Goal: Task Accomplishment & Management: Manage account settings

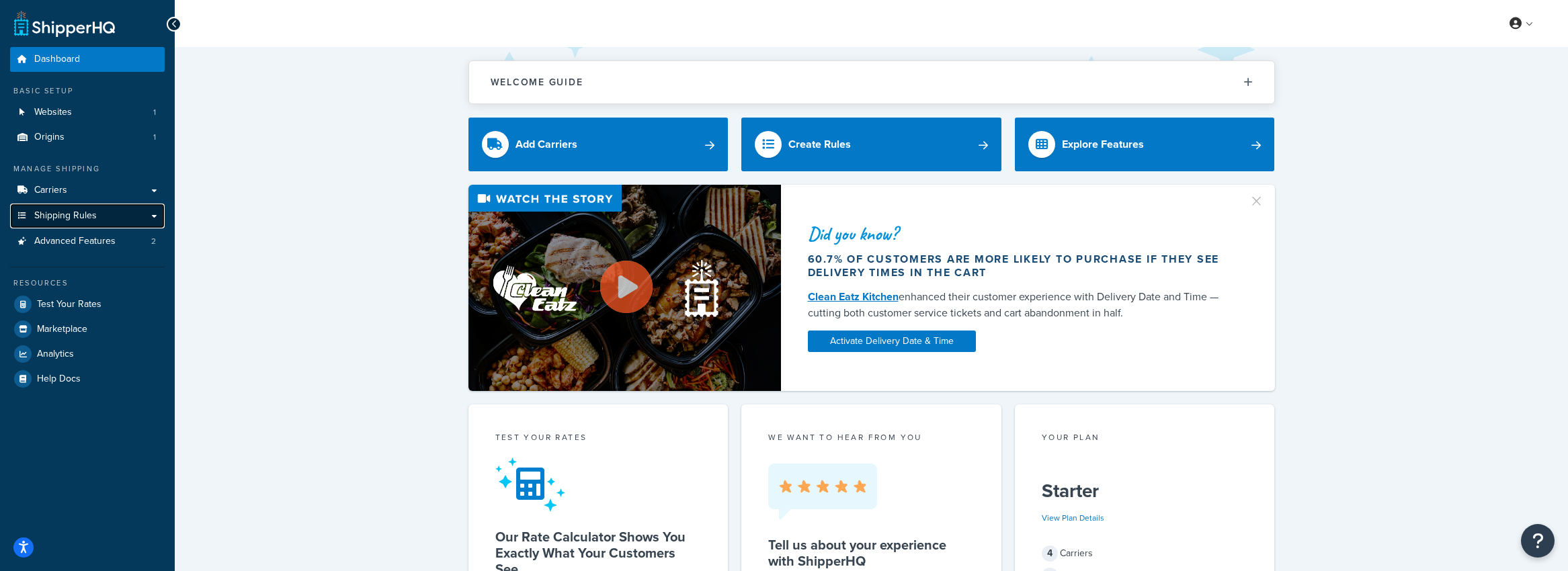
click at [100, 219] on link "Shipping Rules" at bounding box center [87, 216] width 155 height 25
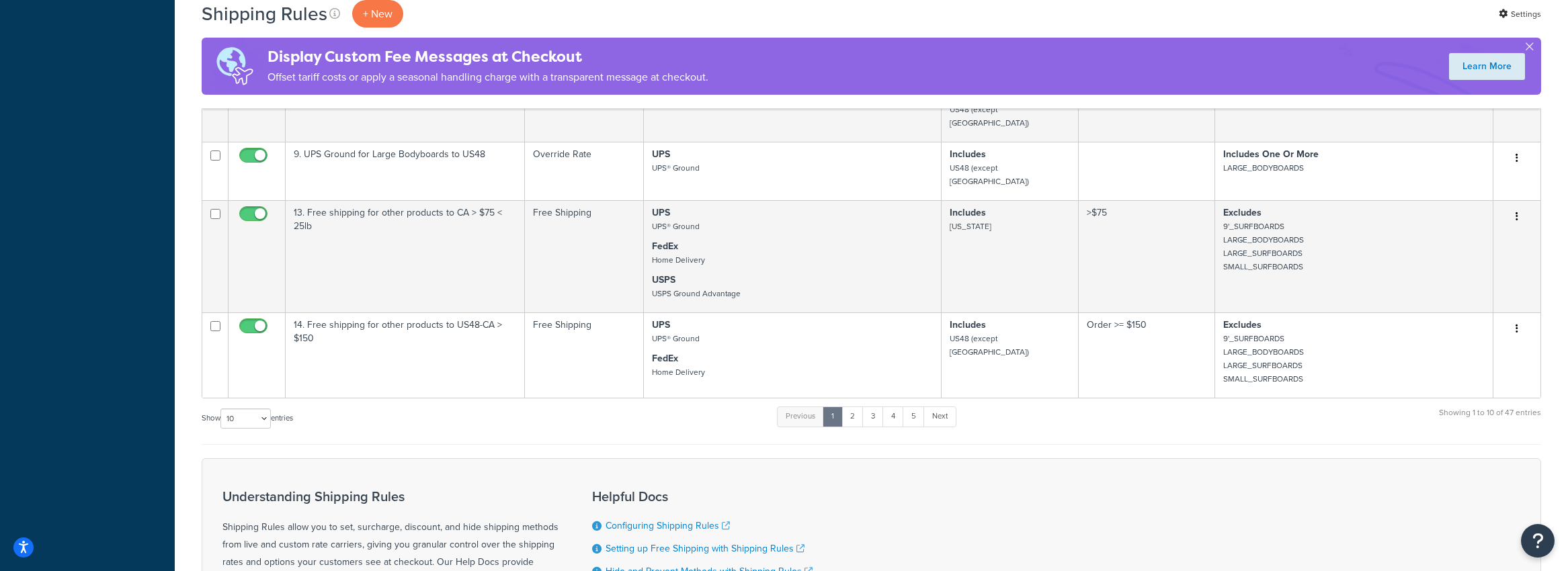
scroll to position [689, 0]
click at [245, 409] on select "10 15 25 50 100 1000" at bounding box center [245, 419] width 50 height 20
select select "50"
click at [222, 409] on select "10 15 25 50 100 1000" at bounding box center [245, 419] width 50 height 20
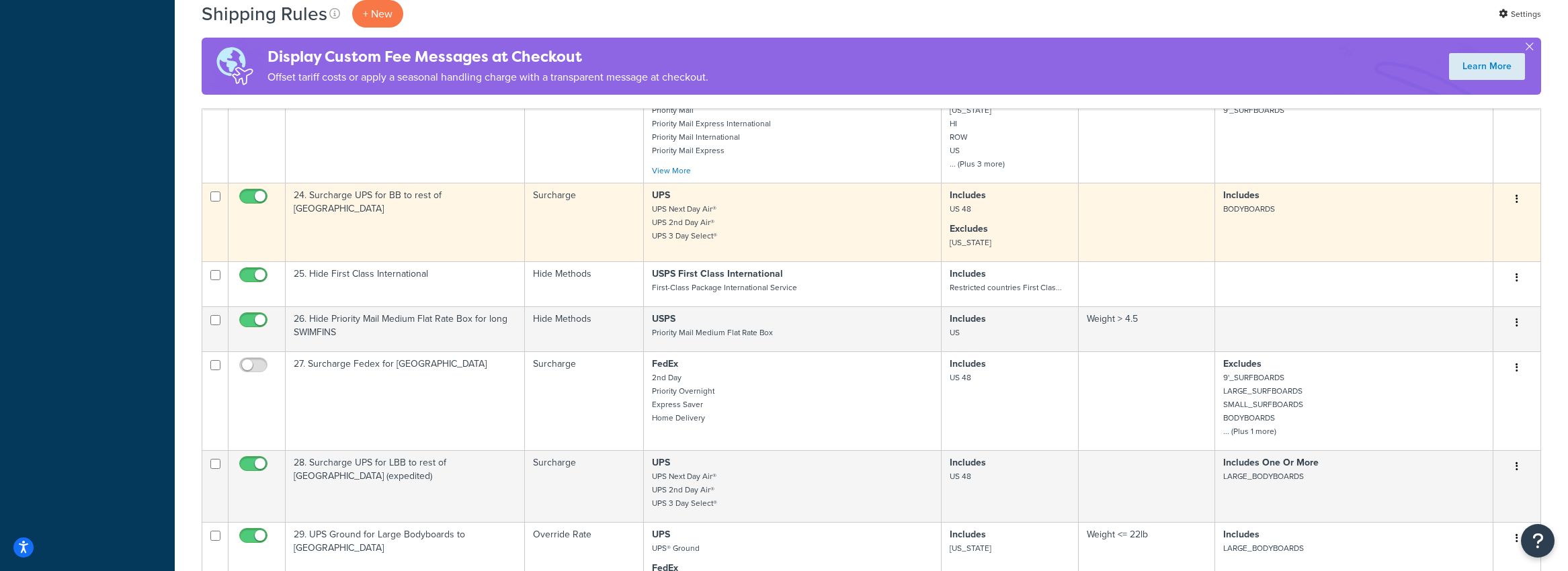
scroll to position [1562, 0]
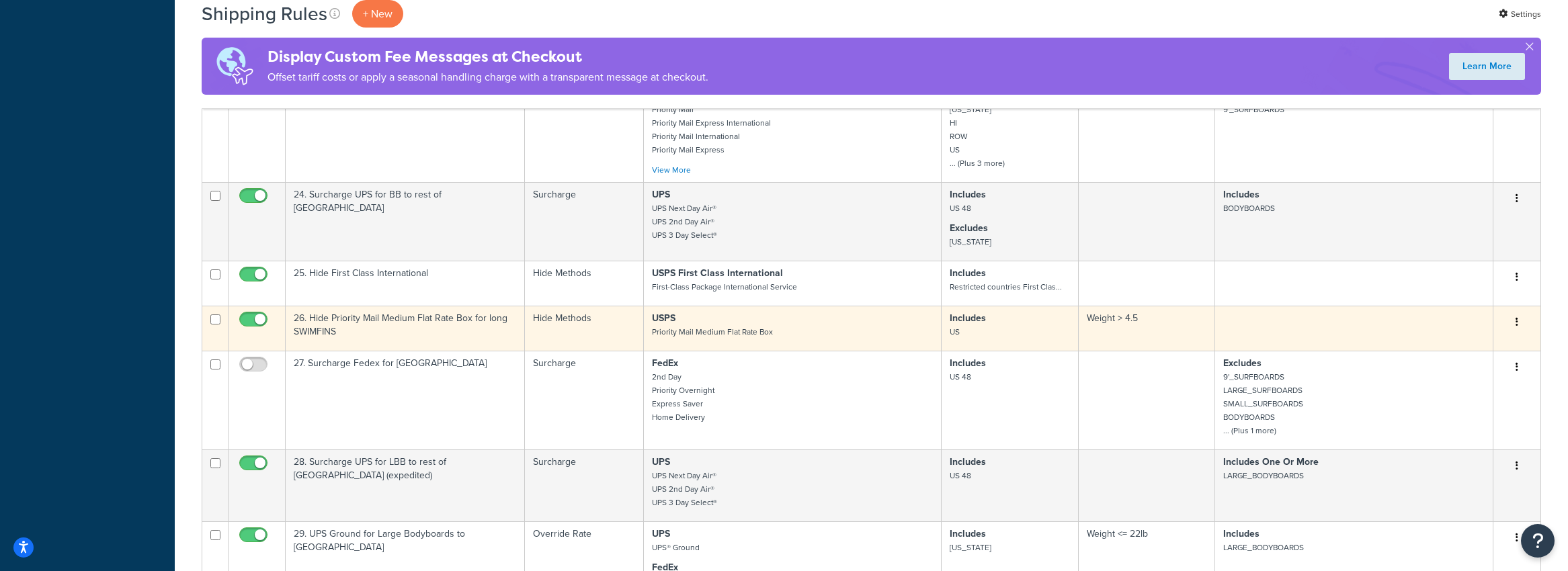
click at [1520, 312] on button "button" at bounding box center [1517, 322] width 19 height 21
click at [1455, 334] on link "Edit" at bounding box center [1473, 347] width 106 height 27
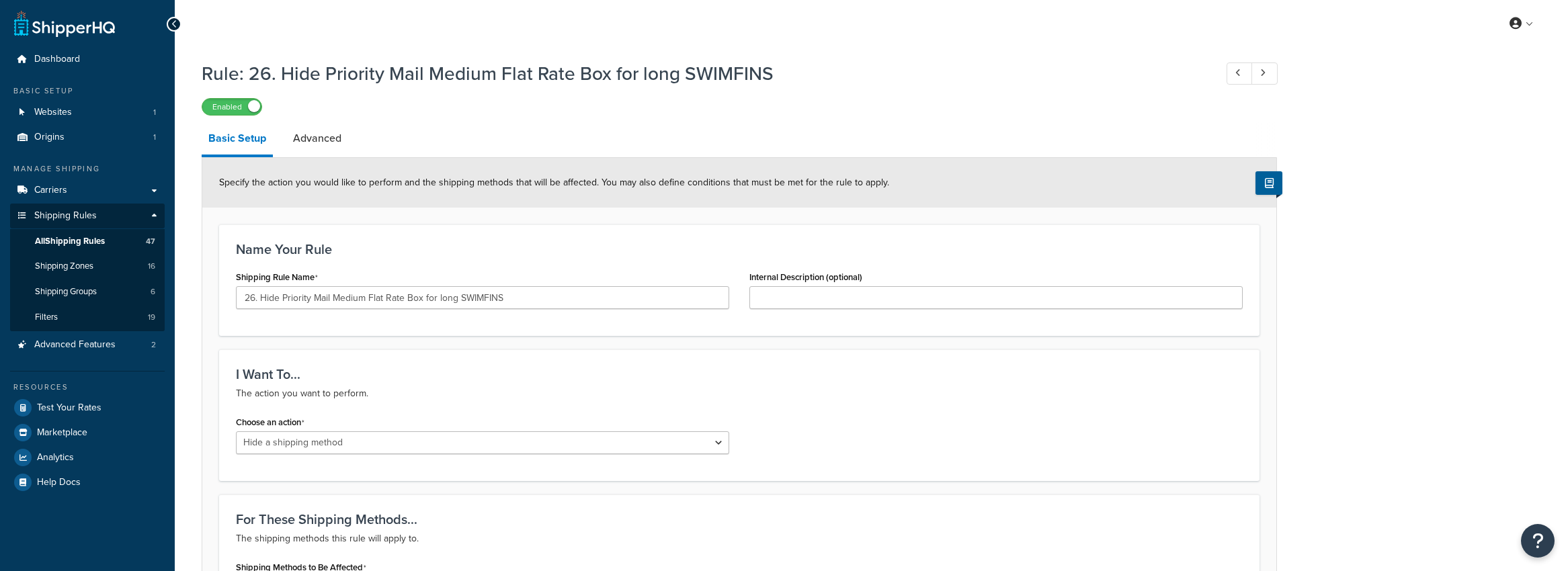
select select "HIDE"
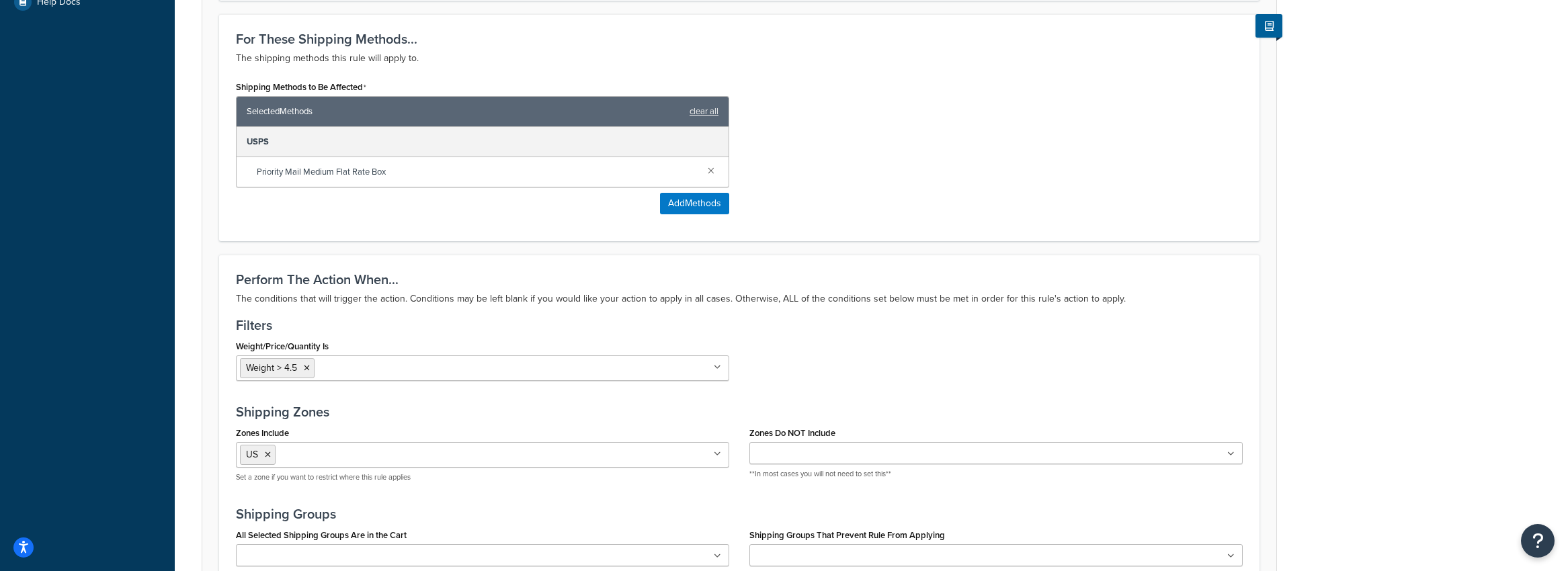
scroll to position [485, 0]
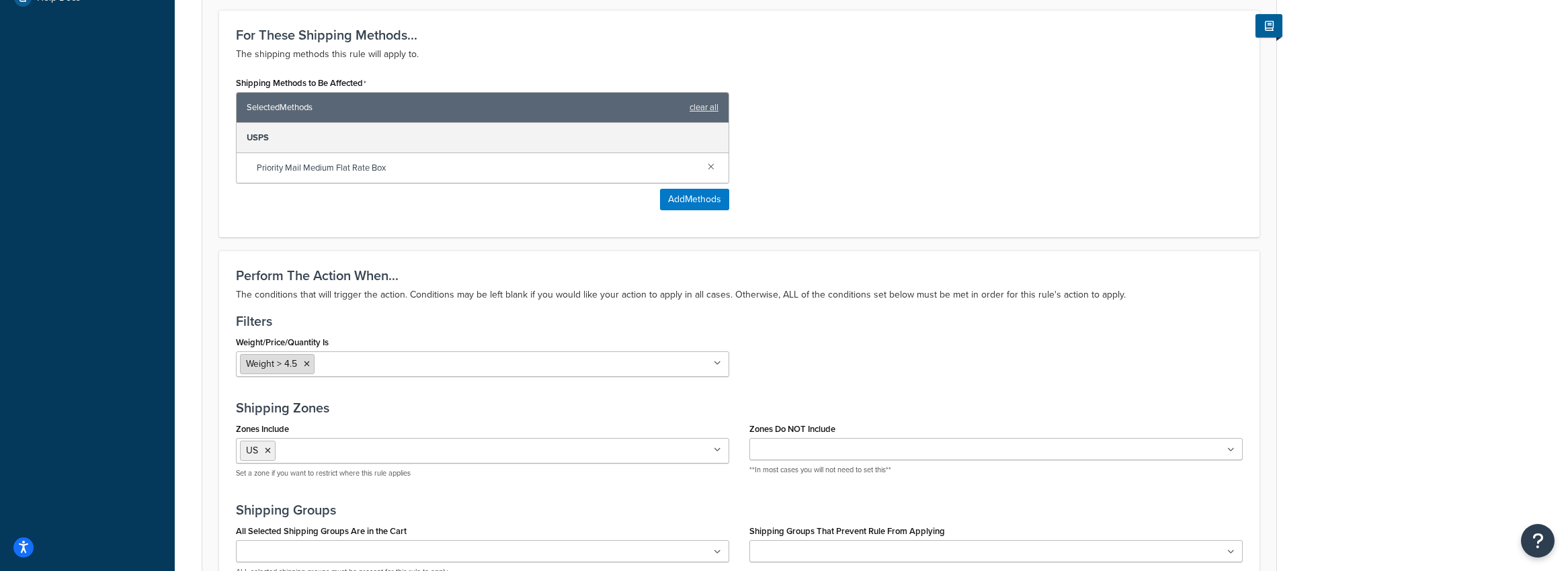
click at [308, 367] on icon at bounding box center [306, 364] width 6 height 8
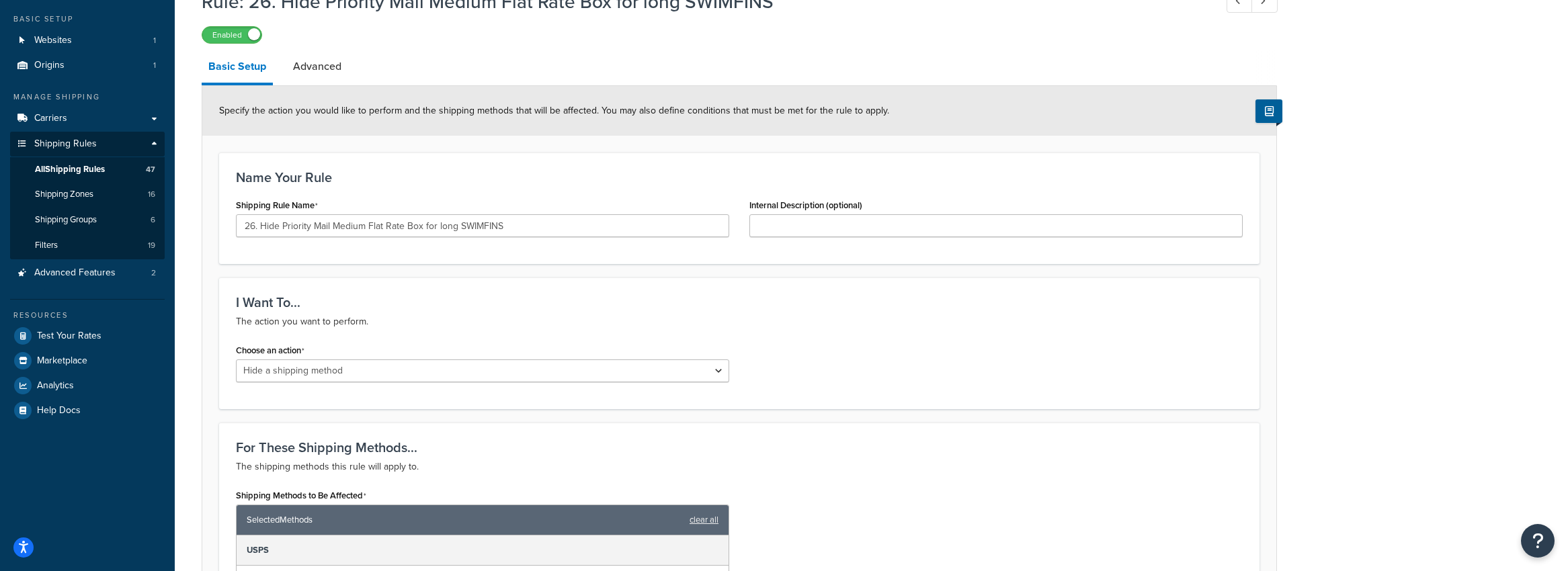
scroll to position [71, 0]
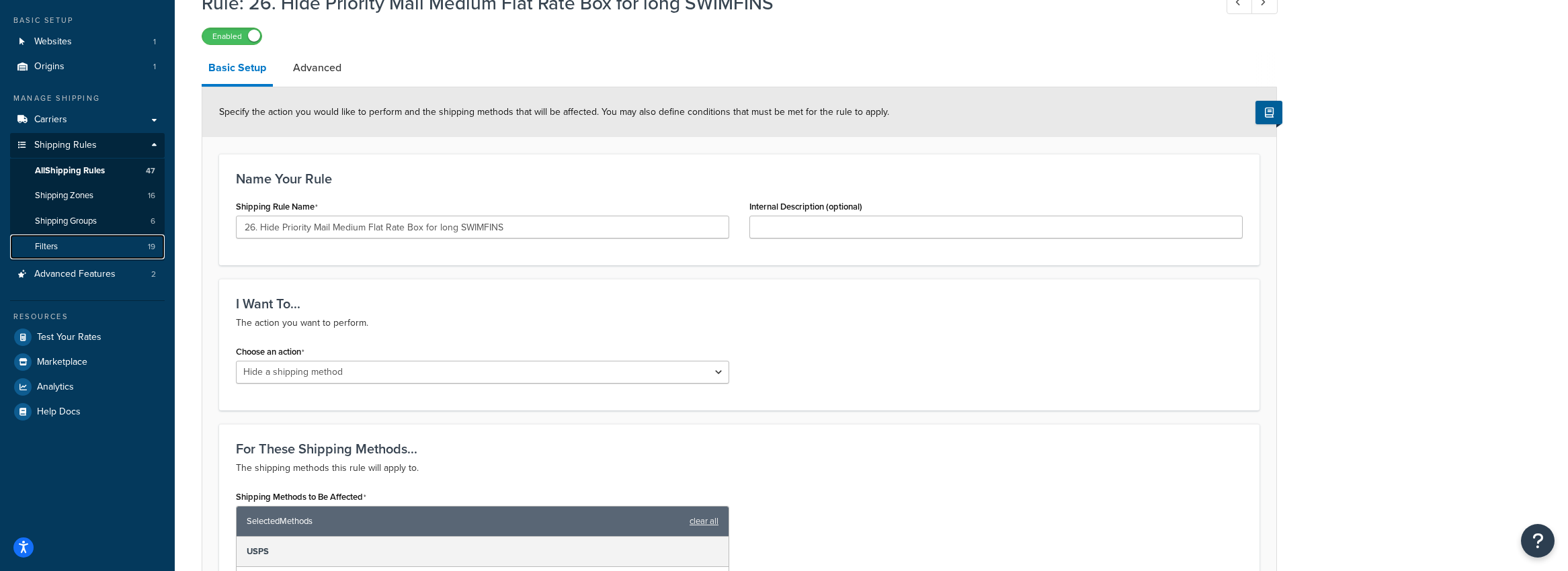
click at [75, 248] on link "Filters 19" at bounding box center [87, 247] width 155 height 25
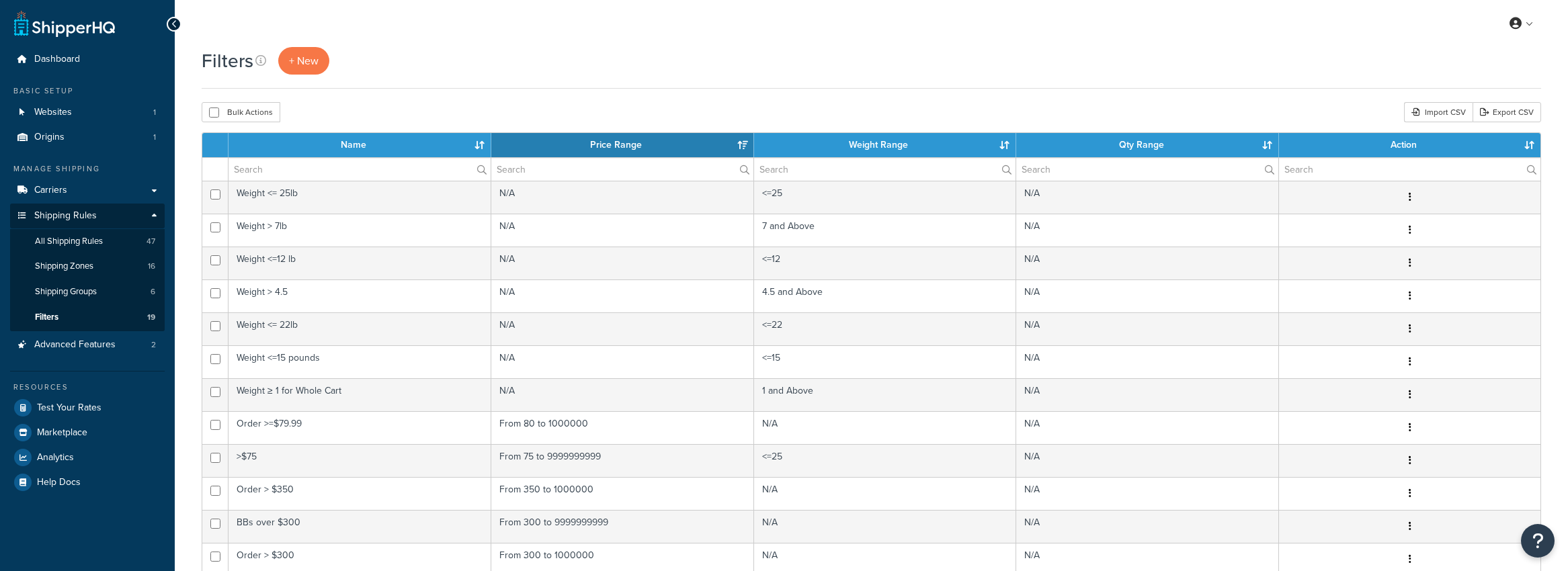
select select "15"
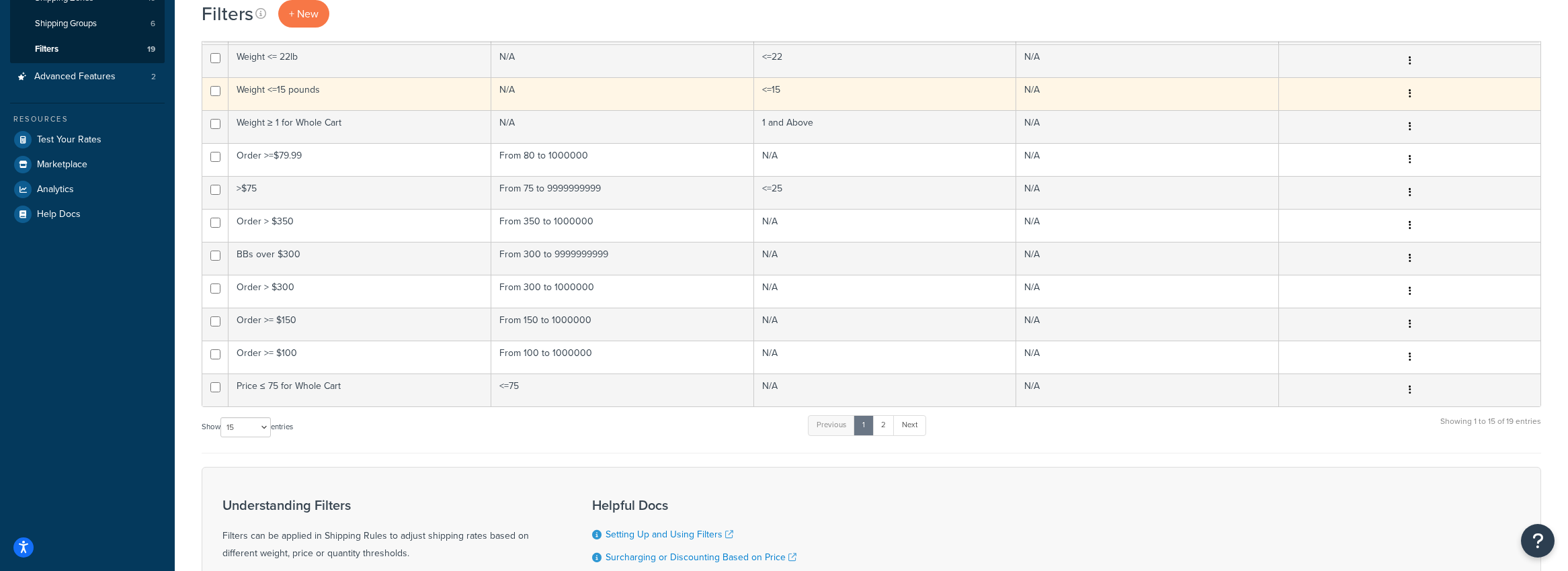
scroll to position [269, 0]
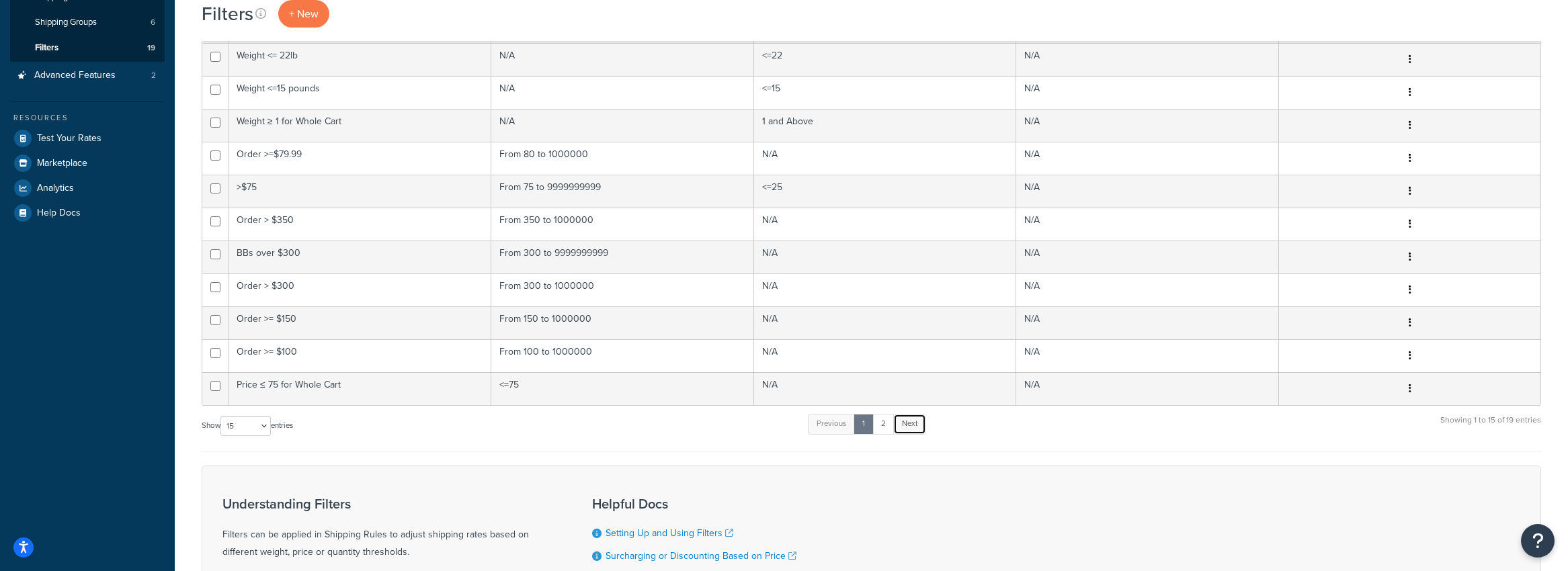
click at [906, 422] on link "Next" at bounding box center [909, 424] width 33 height 20
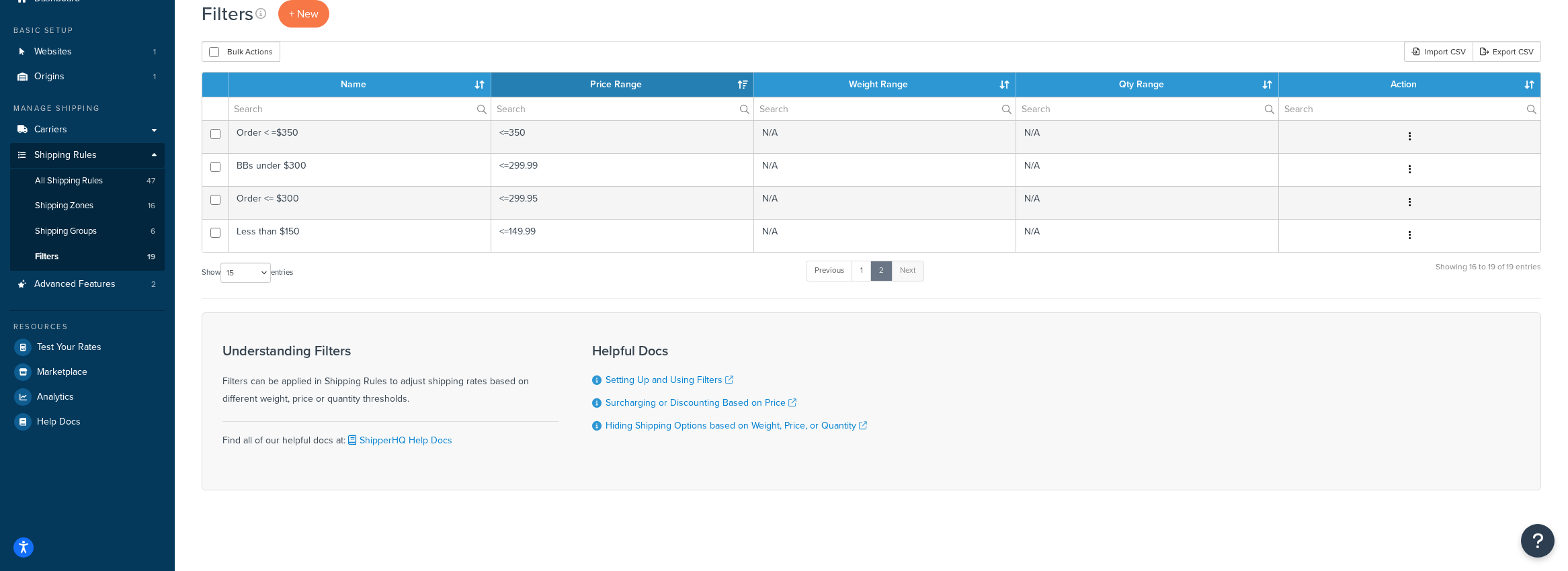
scroll to position [61, 0]
click at [864, 275] on link "1" at bounding box center [862, 270] width 20 height 20
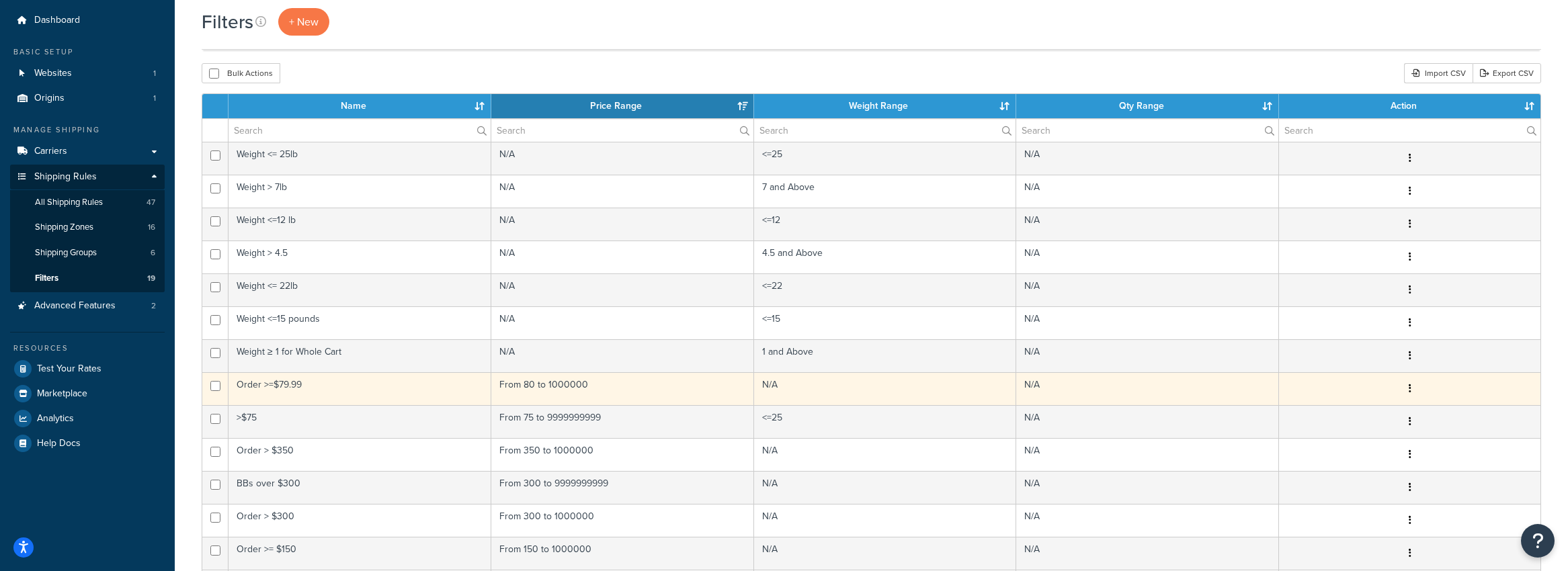
scroll to position [25, 0]
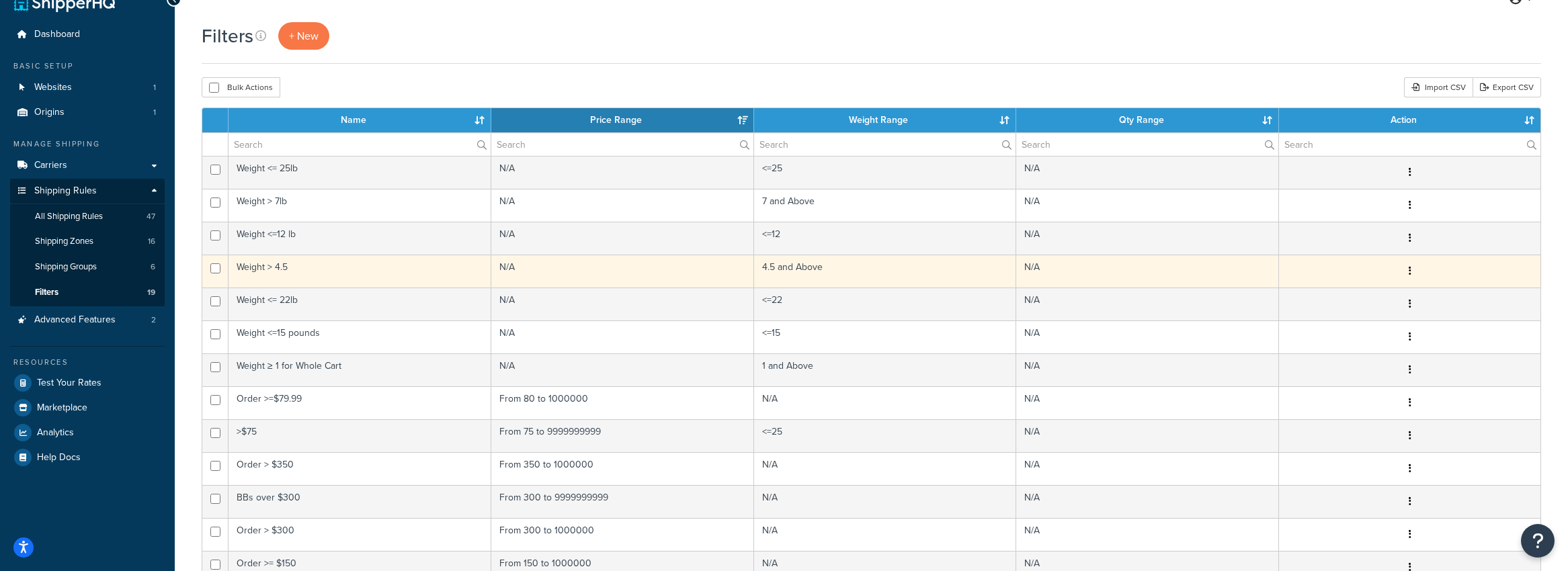
click at [261, 269] on td "Weight > 4.5" at bounding box center [360, 271] width 263 height 33
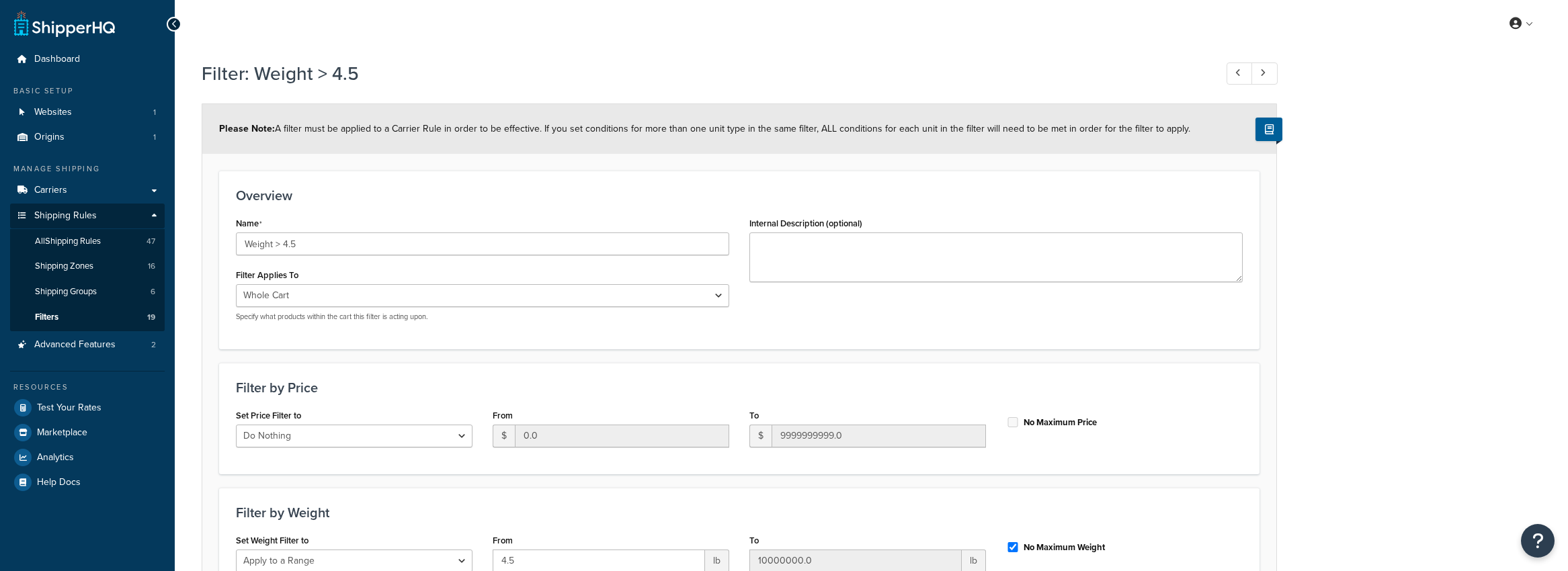
select select "range"
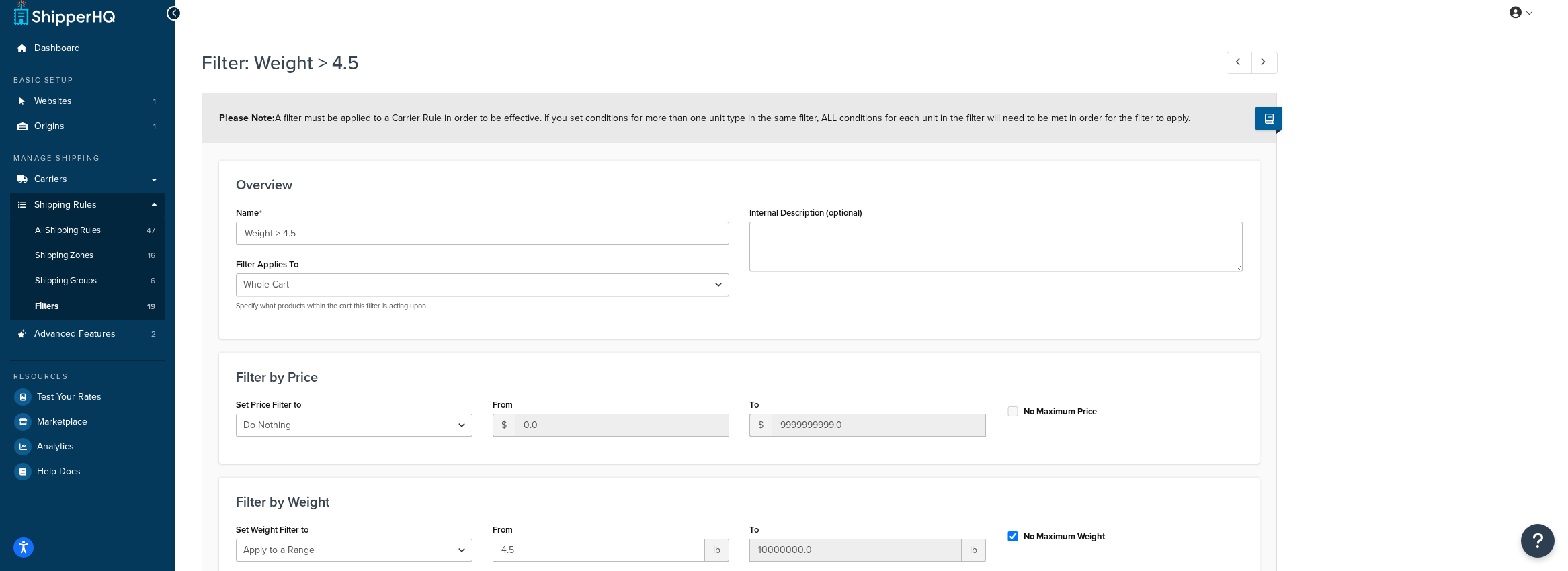
scroll to position [21, 0]
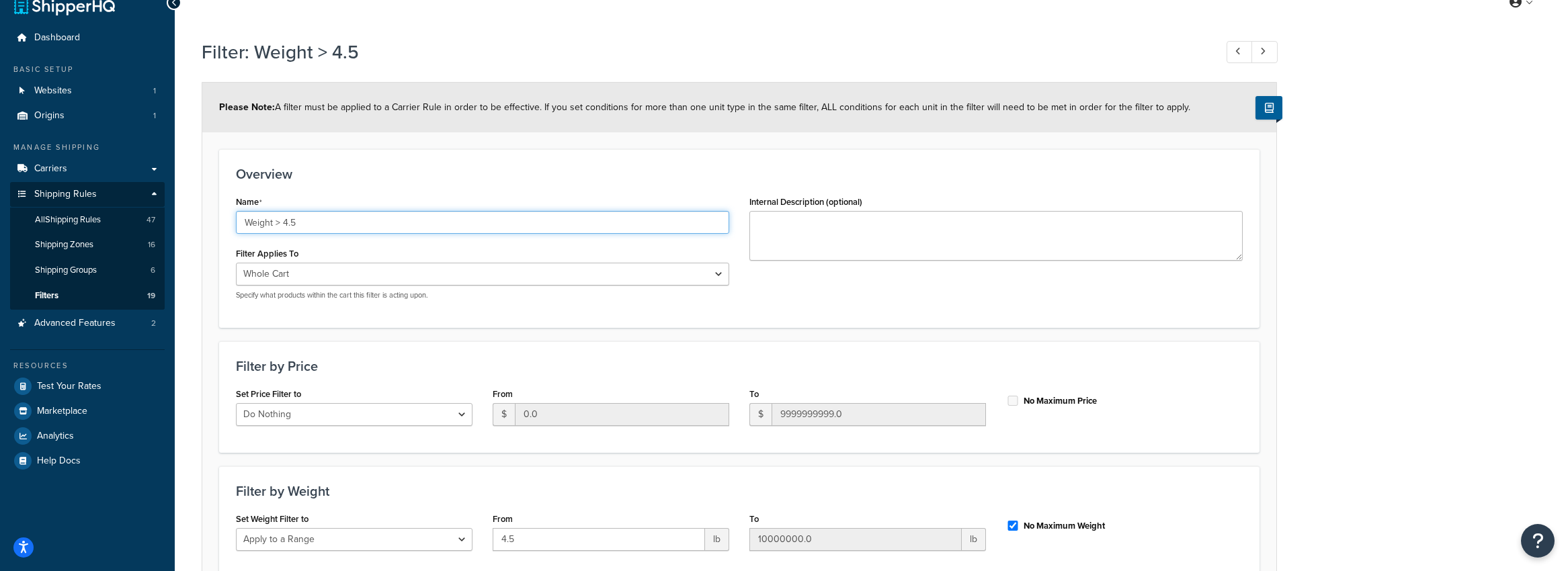
click at [296, 224] on input "Weight > 4.5" at bounding box center [482, 222] width 494 height 23
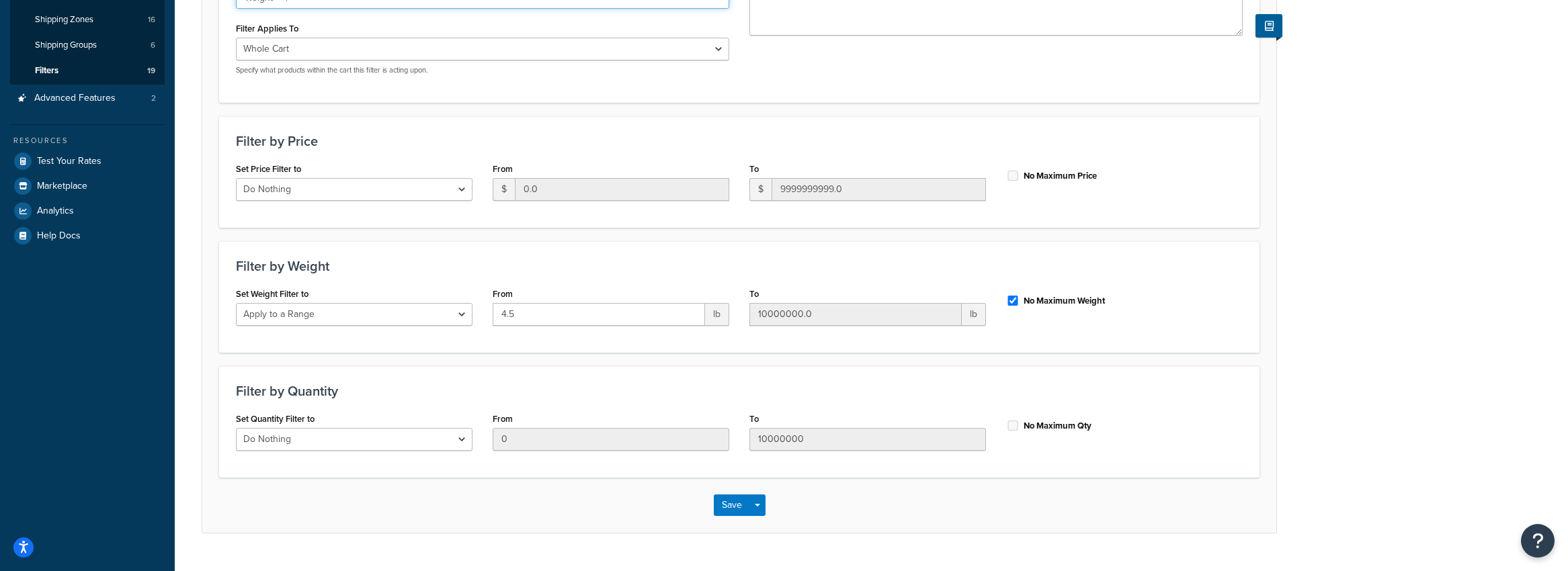
scroll to position [247, 0]
type input "Weight > 4"
click at [531, 314] on input "4.5" at bounding box center [599, 314] width 213 height 23
type input "4"
click at [733, 497] on button "Save" at bounding box center [732, 505] width 36 height 21
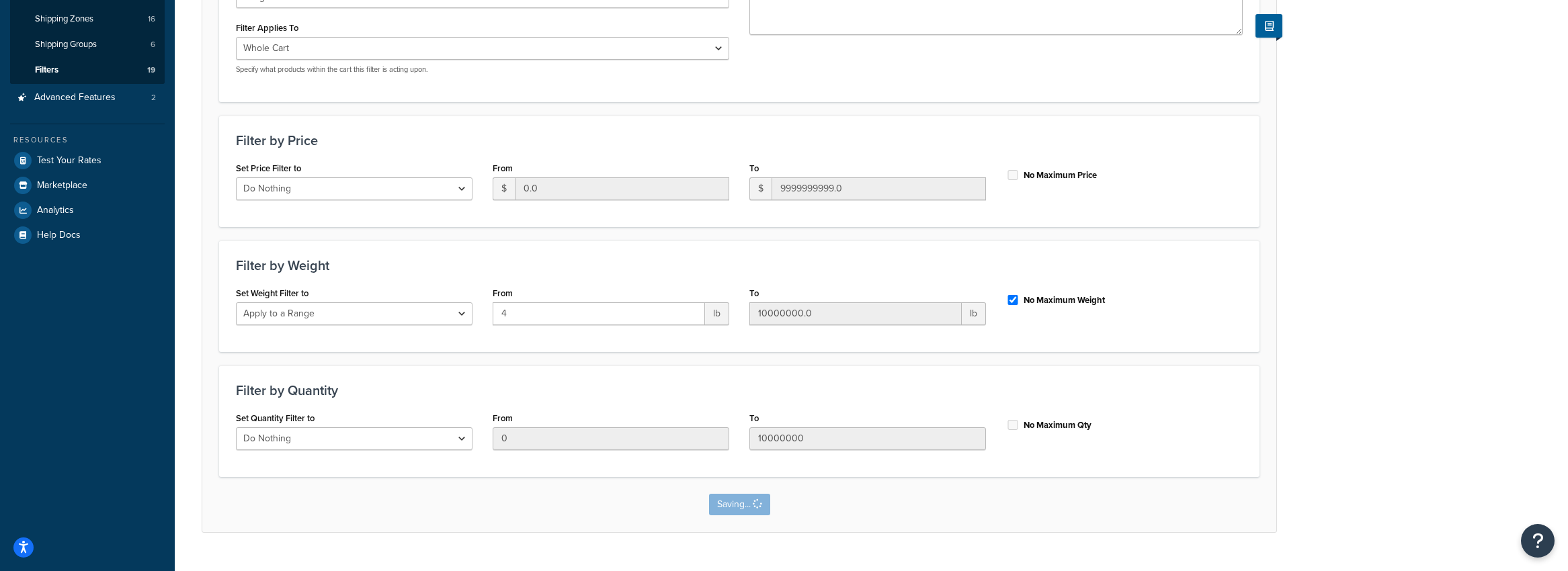
scroll to position [0, 0]
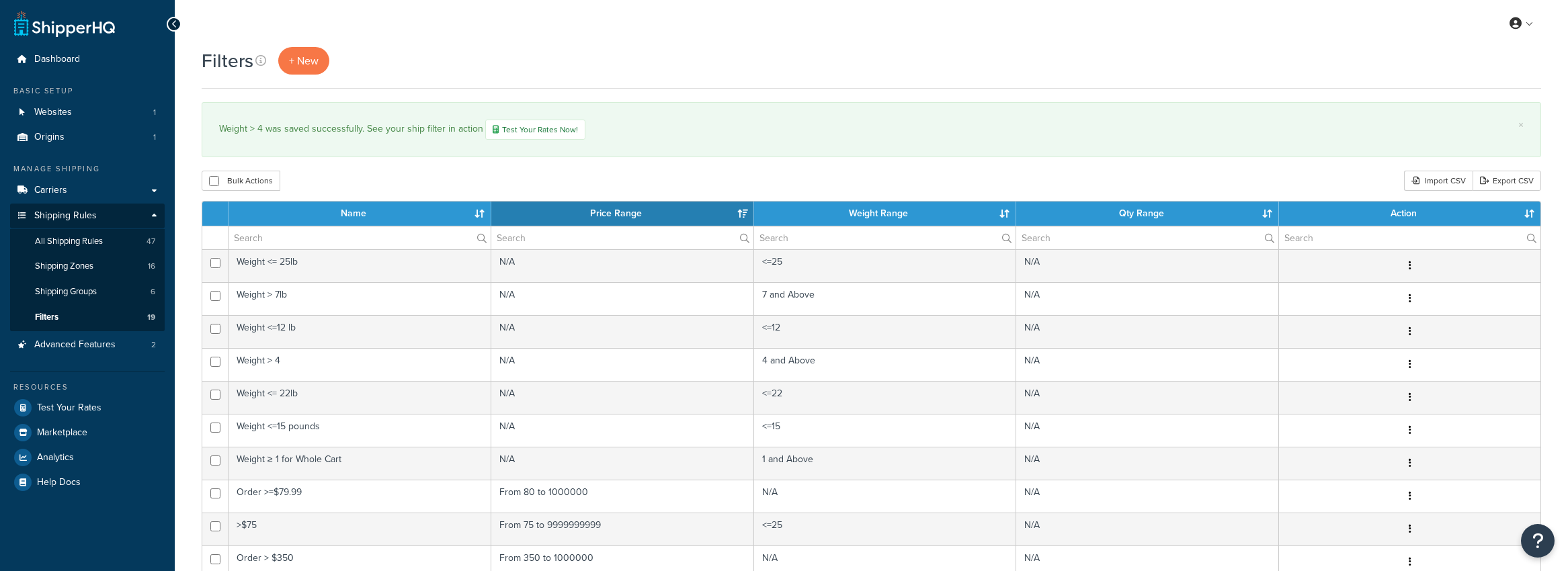
select select "15"
